Goal: Task Accomplishment & Management: Use online tool/utility

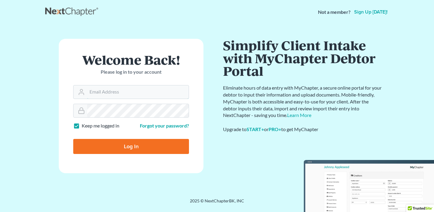
type input "[PERSON_NAME][EMAIL_ADDRESS][DOMAIN_NAME]"
click at [130, 145] on input "Log In" at bounding box center [131, 146] width 116 height 15
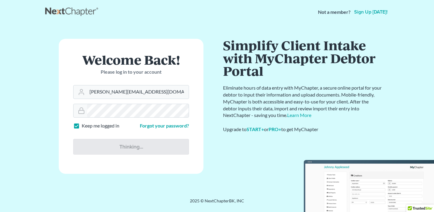
type input "Thinking..."
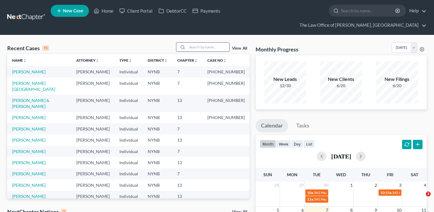
click at [208, 43] on input "search" at bounding box center [208, 47] width 42 height 9
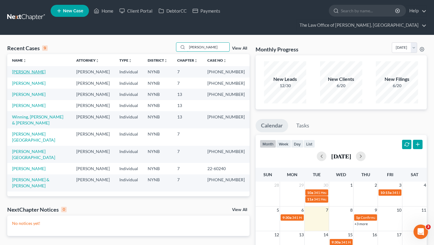
type input "alan"
click at [30, 69] on link "Livingston, Alan" at bounding box center [28, 71] width 33 height 5
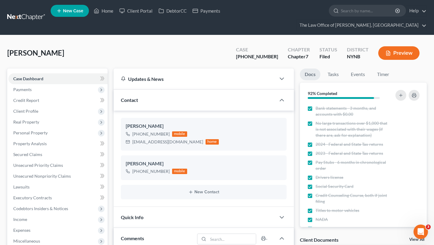
scroll to position [528, 0]
click at [21, 139] on link "Property Analysis" at bounding box center [57, 144] width 99 height 11
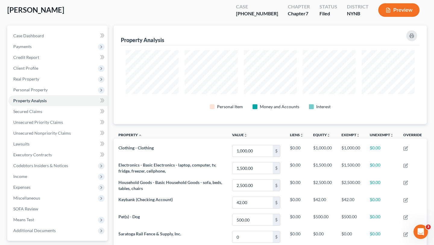
scroll to position [39, 0]
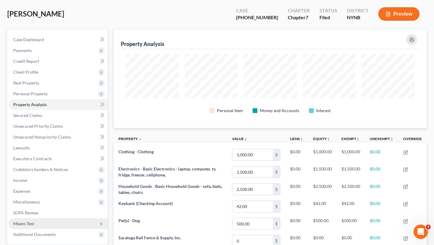
click at [26, 212] on span "Means Test" at bounding box center [23, 223] width 21 height 5
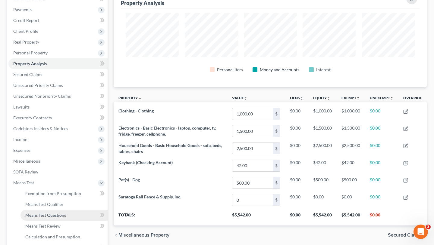
scroll to position [87, 0]
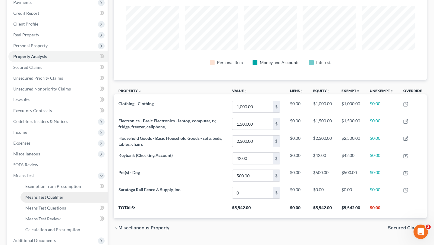
click at [46, 195] on span "Means Test Qualifier" at bounding box center [44, 197] width 38 height 5
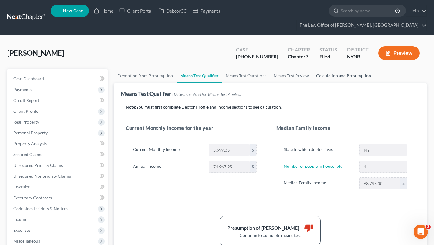
click at [325, 69] on link "Calculation and Presumption" at bounding box center [343, 76] width 62 height 14
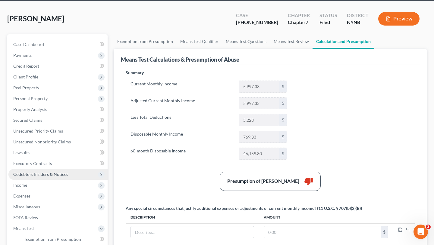
scroll to position [38, 0]
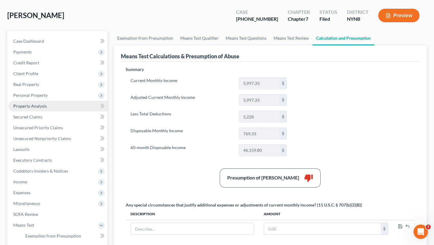
click at [53, 101] on link "Property Analysis" at bounding box center [57, 106] width 99 height 11
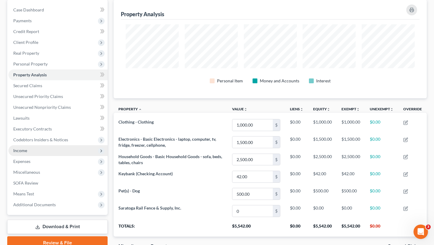
click at [20, 145] on span "Income" at bounding box center [57, 150] width 99 height 11
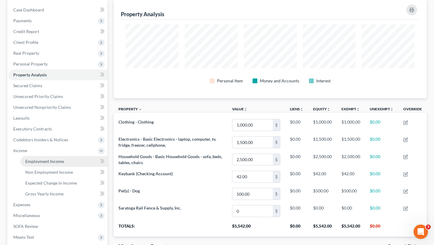
click at [39, 159] on span "Employment Income" at bounding box center [44, 161] width 39 height 5
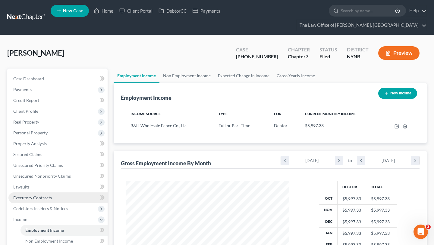
scroll to position [108, 176]
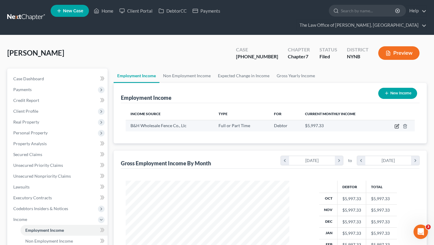
click at [398, 124] on icon "button" at bounding box center [396, 126] width 5 height 5
select select "0"
select select "35"
select select "3"
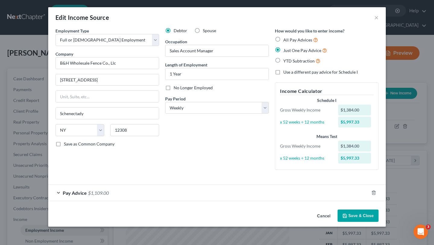
click at [356, 212] on button "Save & Close" at bounding box center [357, 216] width 41 height 13
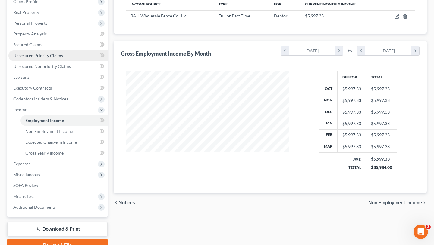
scroll to position [129, 0]
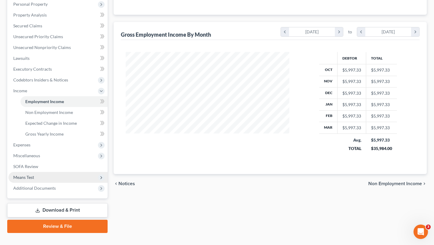
click at [32, 175] on span "Means Test" at bounding box center [23, 177] width 21 height 5
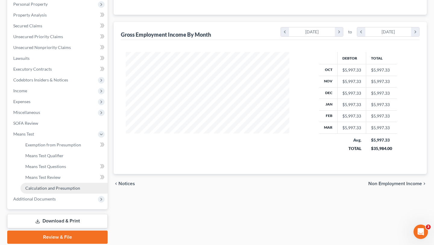
click at [56, 186] on span "Calculation and Presumption" at bounding box center [52, 188] width 55 height 5
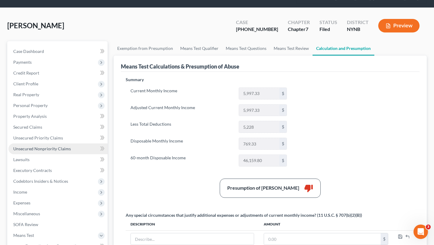
scroll to position [26, 0]
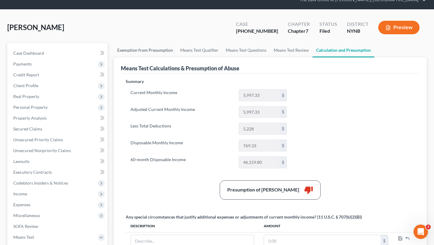
click at [143, 43] on link "Exemption from Presumption" at bounding box center [145, 50] width 63 height 14
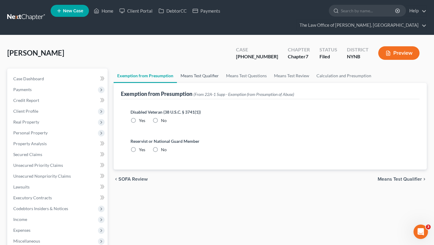
click at [195, 69] on link "Means Test Qualifier" at bounding box center [199, 76] width 45 height 14
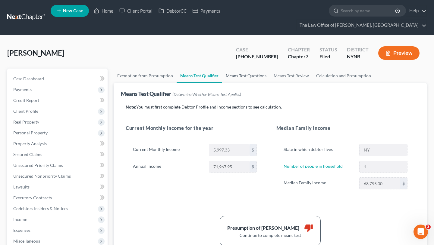
click at [236, 69] on link "Means Test Questions" at bounding box center [246, 76] width 48 height 14
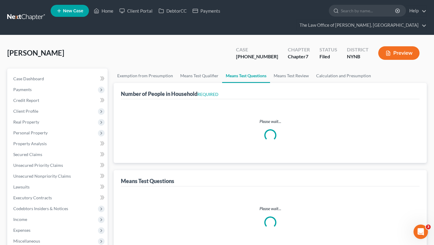
select select "1"
select select "0"
